Goal: Task Accomplishment & Management: Complete application form

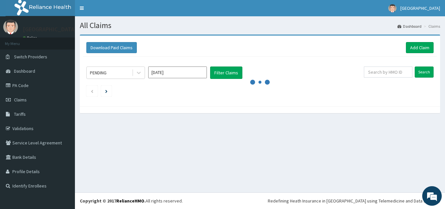
click at [279, 53] on div "Download Paid Claims Add Claim" at bounding box center [260, 48] width 354 height 18
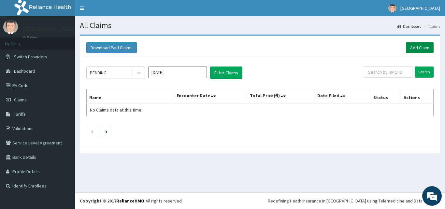
click at [416, 51] on link "Add Claim" at bounding box center [420, 47] width 28 height 11
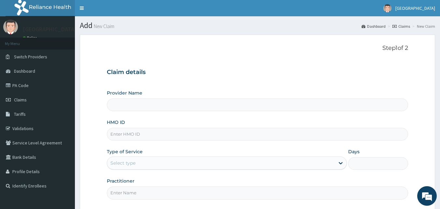
drag, startPoint x: 0, startPoint y: 0, endPoint x: 118, endPoint y: 137, distance: 180.9
click at [118, 137] on input "HMO ID" at bounding box center [258, 134] width 302 height 13
type input "S"
type input "[GEOGRAPHIC_DATA]"
type input "SRS/10308/A"
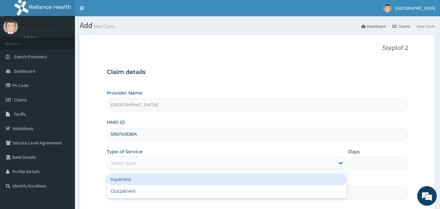
click at [159, 163] on div "Select type" at bounding box center [221, 163] width 228 height 10
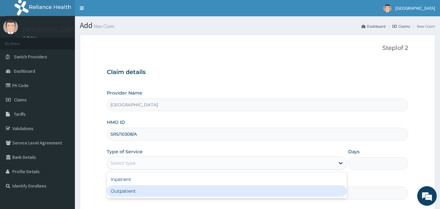
click at [133, 187] on div "Outpatient" at bounding box center [227, 191] width 240 height 12
type input "1"
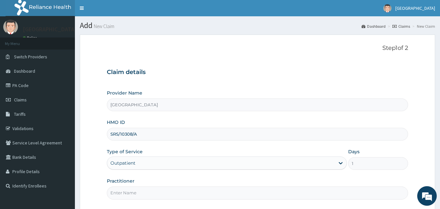
click at [135, 193] on input "Practitioner" at bounding box center [258, 192] width 302 height 13
type input "DR [PERSON_NAME]"
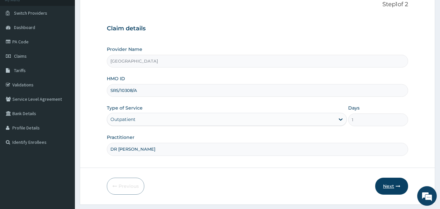
click at [390, 185] on button "Next" at bounding box center [391, 186] width 33 height 17
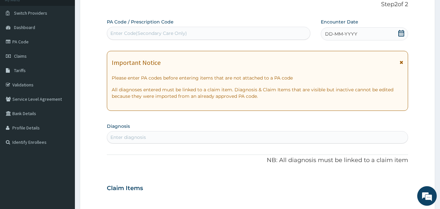
click at [400, 33] on icon at bounding box center [401, 33] width 7 height 7
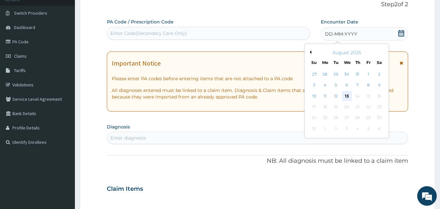
click at [344, 98] on div "13" at bounding box center [347, 96] width 10 height 10
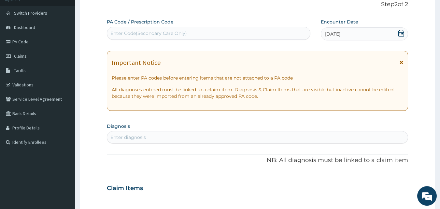
click at [218, 141] on div "Enter diagnosis" at bounding box center [257, 137] width 301 height 10
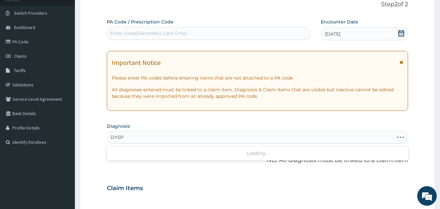
type input "DYSPE"
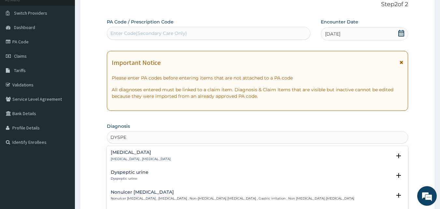
click at [152, 157] on div "[MEDICAL_DATA] [MEDICAL_DATA] , [MEDICAL_DATA]" at bounding box center [258, 155] width 294 height 11
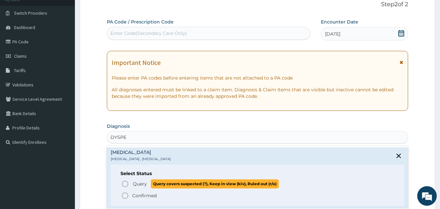
click at [124, 182] on icon "status option query" at bounding box center [125, 184] width 8 height 8
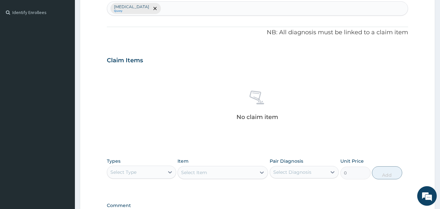
scroll to position [208, 0]
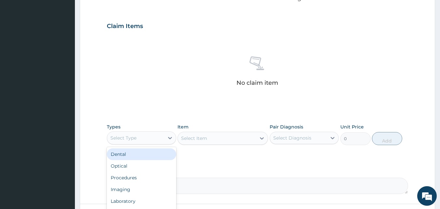
click at [156, 135] on div "Select Type" at bounding box center [135, 138] width 57 height 10
type input "LA"
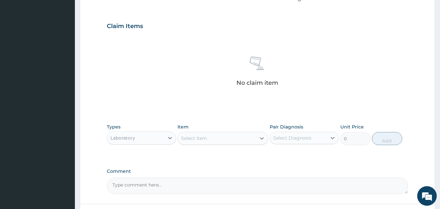
click at [242, 140] on div "Select Item" at bounding box center [217, 138] width 78 height 10
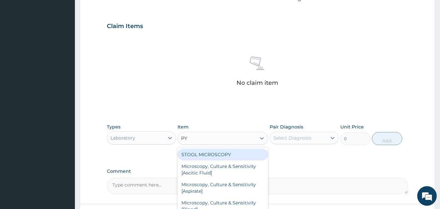
type input "PYL"
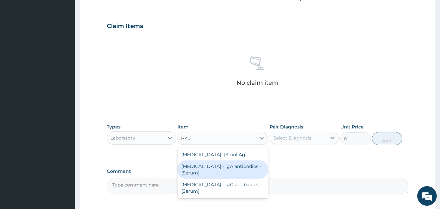
click at [207, 173] on div "[MEDICAL_DATA] - IgA antibodies - [Serum]" at bounding box center [223, 169] width 91 height 18
type input "5500"
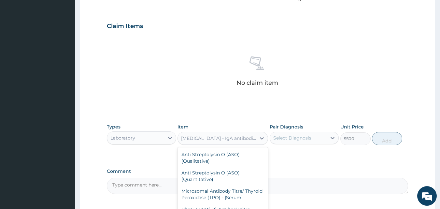
click at [251, 141] on div "[MEDICAL_DATA] - IgA antibodies - [Serum]" at bounding box center [219, 138] width 76 height 7
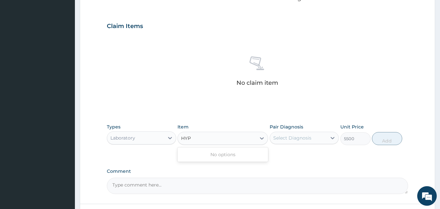
scroll to position [0, 0]
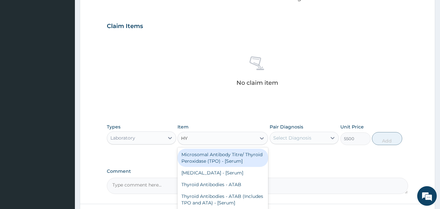
type input "H"
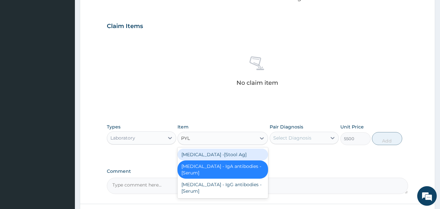
type input "PYLO"
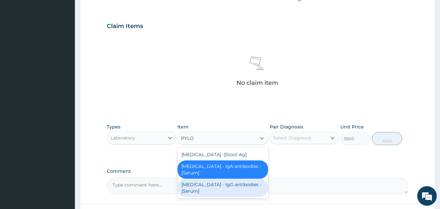
click at [211, 188] on div "[MEDICAL_DATA] - IgG antibodies - [Serum]" at bounding box center [223, 188] width 91 height 18
type input "22500"
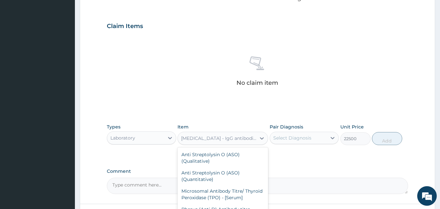
click at [245, 140] on div "[MEDICAL_DATA] - IgG antibodies - [Serum]" at bounding box center [219, 138] width 76 height 7
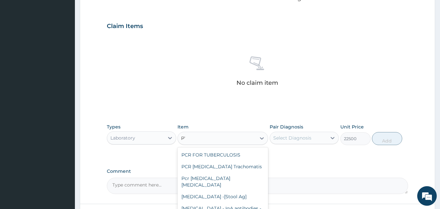
scroll to position [280, 0]
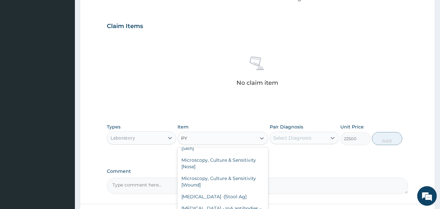
type input "PYL"
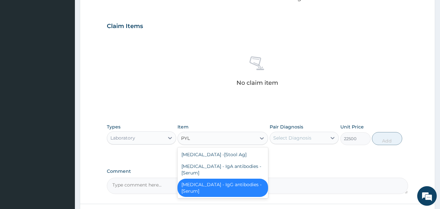
scroll to position [0, 0]
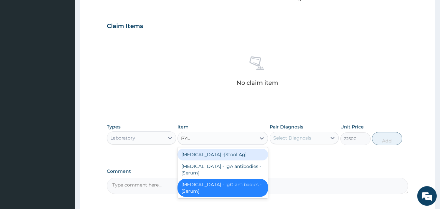
click at [224, 154] on div "[MEDICAL_DATA] -[Stool Ag]" at bounding box center [223, 155] width 91 height 12
type input "2000"
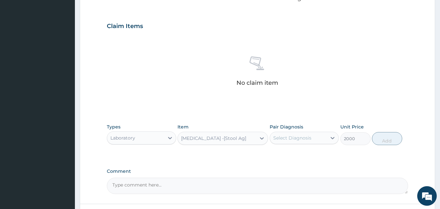
click at [240, 140] on div "[MEDICAL_DATA] -[Stool Ag]" at bounding box center [213, 138] width 65 height 7
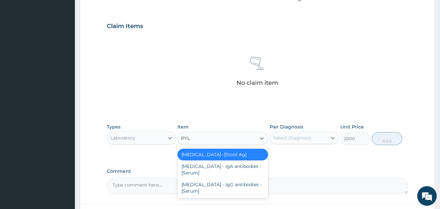
type input "PYLO"
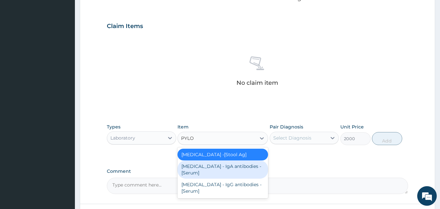
click at [215, 171] on div "[MEDICAL_DATA] - IgA antibodies - [Serum]" at bounding box center [223, 169] width 91 height 18
type input "5500"
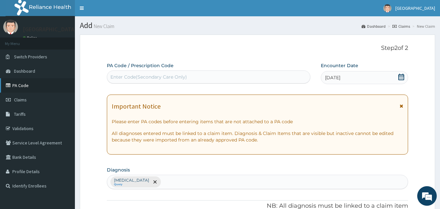
click at [26, 85] on link "PA Code" at bounding box center [37, 85] width 75 height 14
